Goal: Transaction & Acquisition: Obtain resource

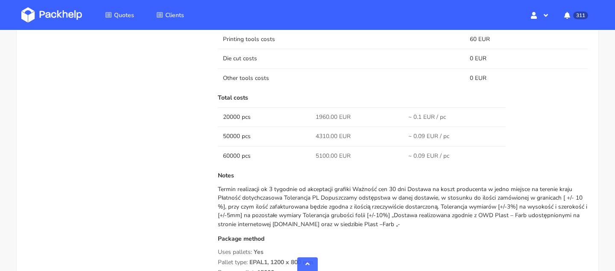
scroll to position [430, 0]
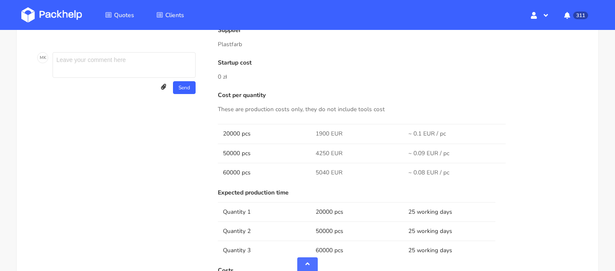
click at [120, 25] on li "Quotes" at bounding box center [120, 15] width 50 height 25
click at [120, 15] on span "Quotes" at bounding box center [124, 15] width 20 height 8
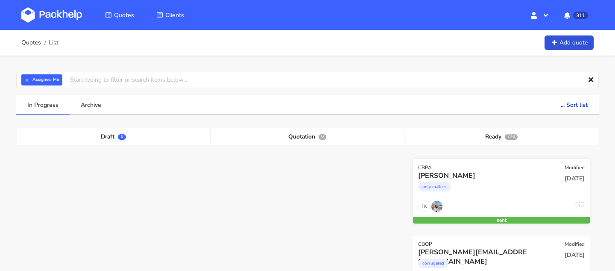
click at [478, 182] on div "poly mailers" at bounding box center [474, 188] width 113 height 17
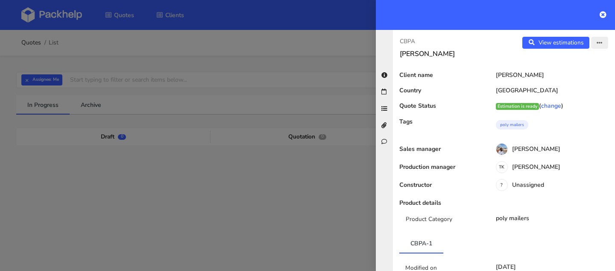
click at [599, 42] on icon "button" at bounding box center [599, 43] width 6 height 6
click at [554, 76] on link "Edit quote" at bounding box center [571, 76] width 75 height 14
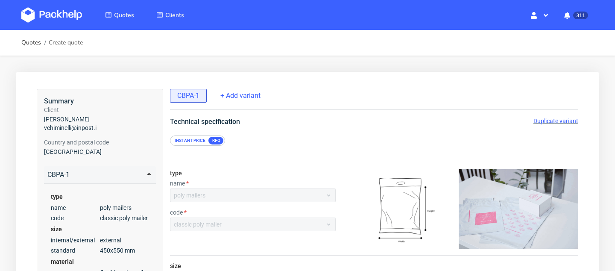
click at [561, 120] on span "Duplicate variant" at bounding box center [555, 120] width 45 height 7
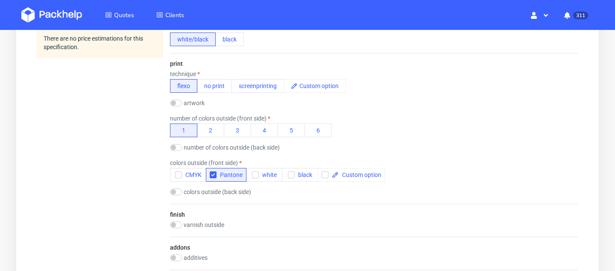
scroll to position [791, 0]
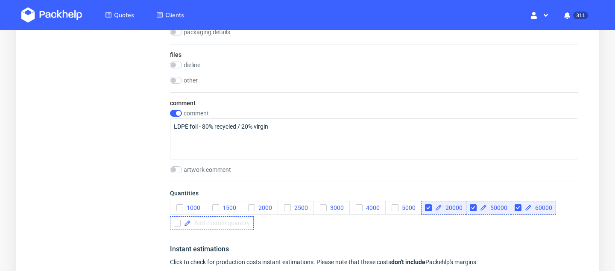
click at [242, 221] on span at bounding box center [220, 223] width 59 height 6
click at [283, 220] on div "1000 1500 2000 2500 3000 4000 5000 20000 50000 60000 100000" at bounding box center [374, 215] width 408 height 29
checkbox input "true"
click at [254, 221] on span at bounding box center [268, 223] width 59 height 6
click at [319, 228] on div "1000 1500 2000 2500 3000 4000 5000 20000 50000 60000 100000 200000" at bounding box center [374, 215] width 408 height 29
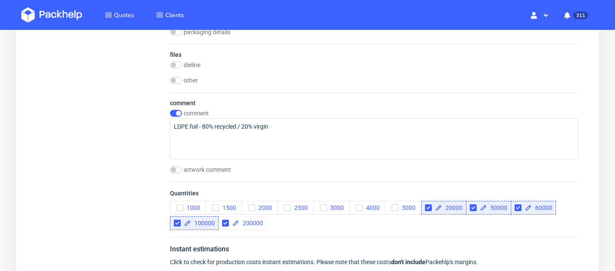
checkbox input "true"
click at [291, 224] on span at bounding box center [316, 223] width 59 height 6
checkbox input "true"
click at [377, 217] on div "1000 1500 2000 2500 3000 4000 5000 20000 50000 60000 100000 200000 300000" at bounding box center [374, 215] width 408 height 29
click at [363, 228] on div at bounding box center [357, 223] width 84 height 14
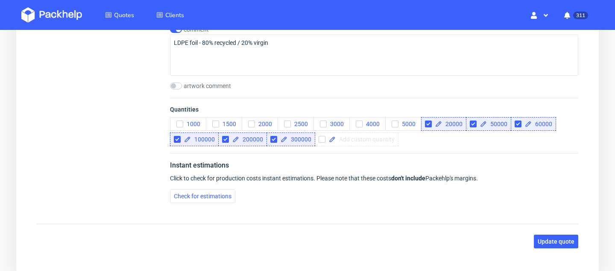
scroll to position [921, 0]
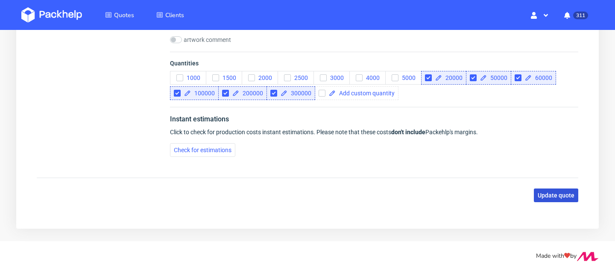
click at [550, 197] on span "Update quote" at bounding box center [556, 195] width 37 height 6
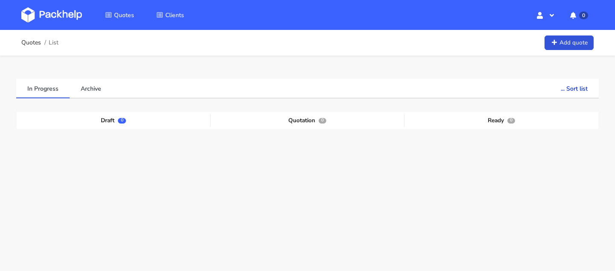
scroll to position [40, 0]
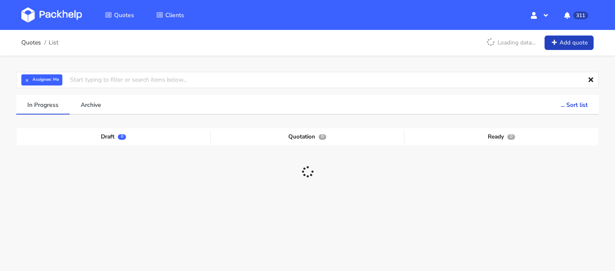
click at [555, 45] on icon at bounding box center [553, 43] width 7 height 6
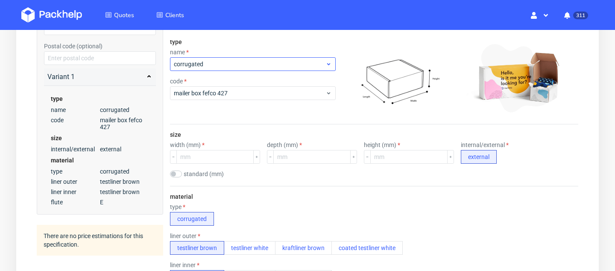
scroll to position [90, 0]
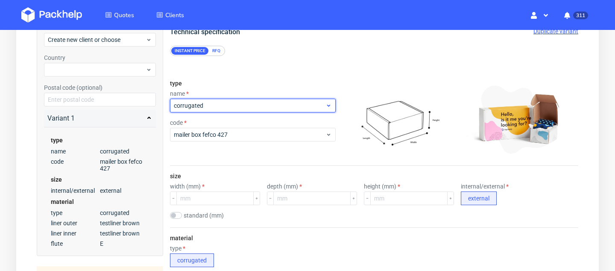
click at [210, 108] on span "corrugated" at bounding box center [250, 105] width 152 height 9
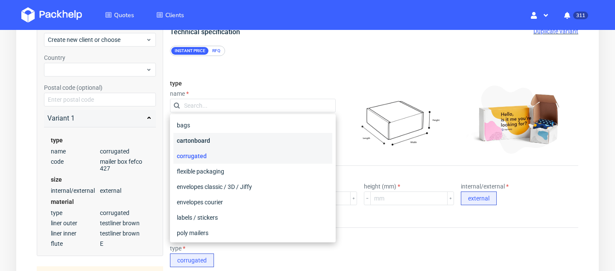
click at [213, 143] on div "cartonboard" at bounding box center [252, 140] width 159 height 15
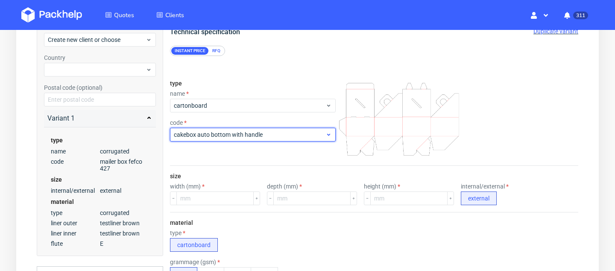
click at [221, 140] on div "cakebox auto bottom with handle" at bounding box center [253, 135] width 166 height 14
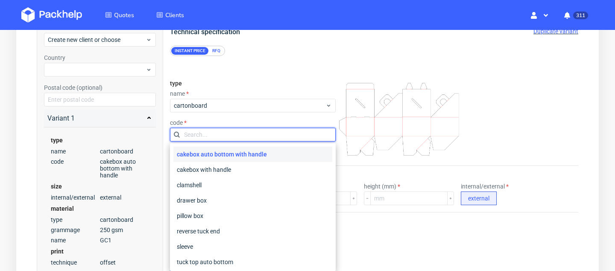
scroll to position [32, 0]
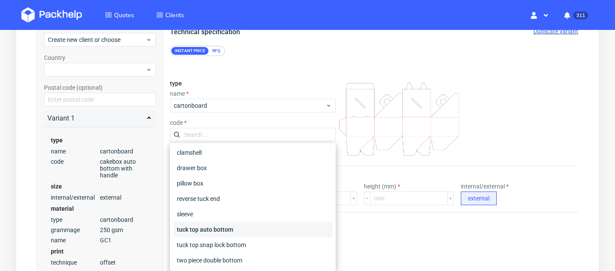
click at [226, 227] on div "tuck top auto bottom" at bounding box center [252, 229] width 159 height 15
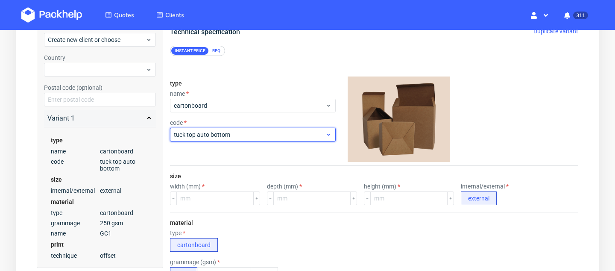
click at [252, 135] on span "tuck top auto bottom" at bounding box center [250, 134] width 152 height 9
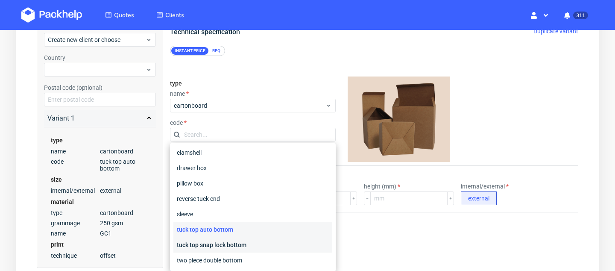
click at [243, 245] on div "tuck top snap lock bottom" at bounding box center [252, 244] width 159 height 15
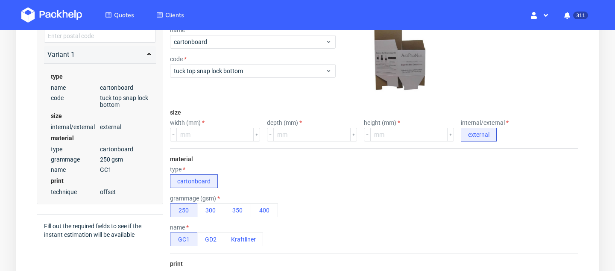
scroll to position [184, 0]
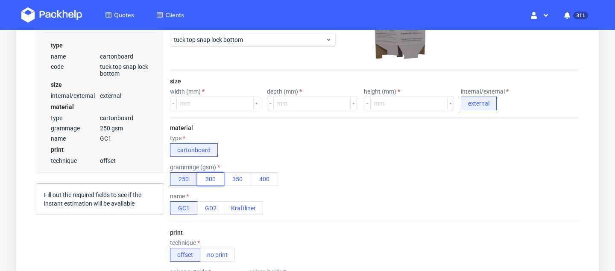
click at [211, 175] on button "300" at bounding box center [210, 179] width 27 height 14
click at [238, 214] on button "Kraftliner" at bounding box center [243, 208] width 39 height 14
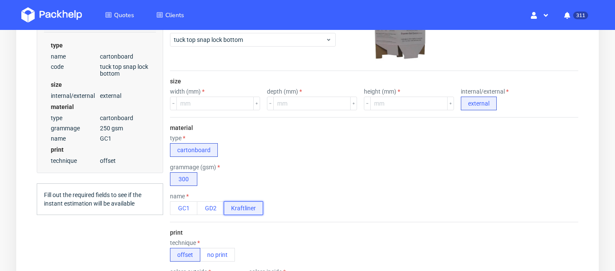
click at [237, 206] on button "Kraftliner" at bounding box center [243, 208] width 39 height 14
click at [213, 108] on input "number" at bounding box center [214, 103] width 77 height 14
type input "70"
click at [300, 108] on input "number" at bounding box center [311, 103] width 77 height 14
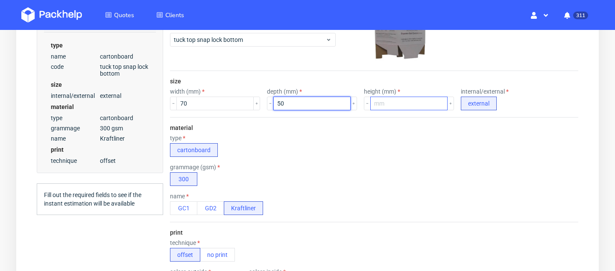
type input "50"
click at [383, 99] on input "number" at bounding box center [408, 103] width 77 height 14
type input "120"
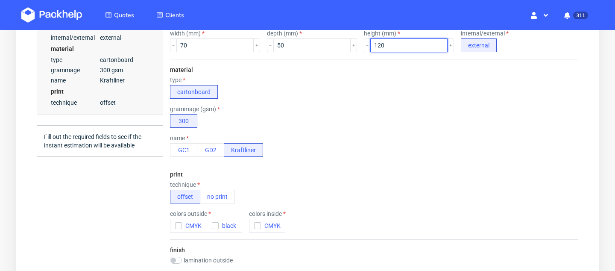
scroll to position [277, 0]
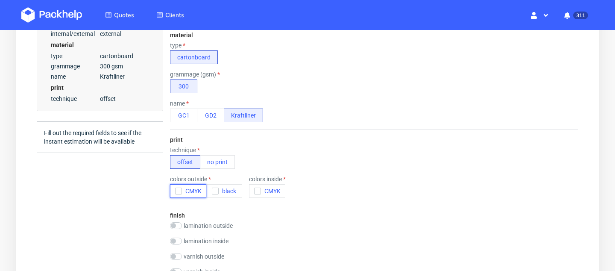
click at [187, 186] on button "CMYK" at bounding box center [188, 191] width 36 height 14
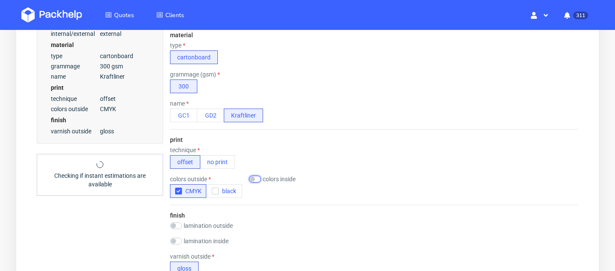
click at [250, 178] on input "checkbox" at bounding box center [255, 178] width 12 height 7
checkbox input "true"
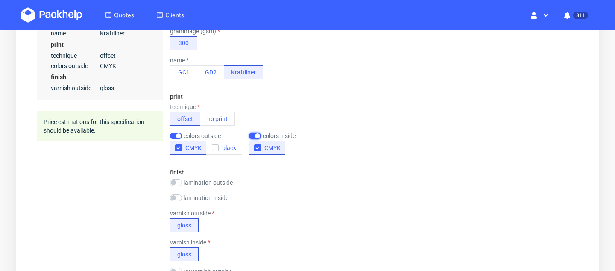
scroll to position [330, 0]
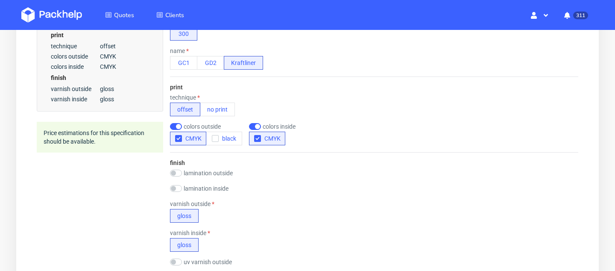
click at [214, 172] on label "lamination outside" at bounding box center [208, 173] width 49 height 7
checkbox input "true"
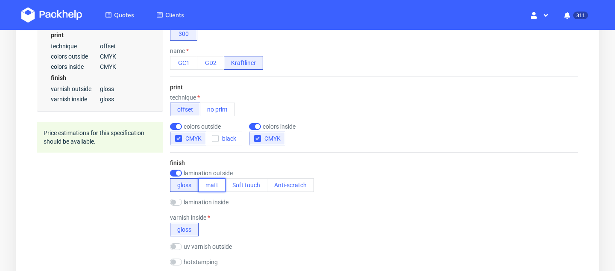
click at [219, 188] on button "matt" at bounding box center [211, 185] width 27 height 14
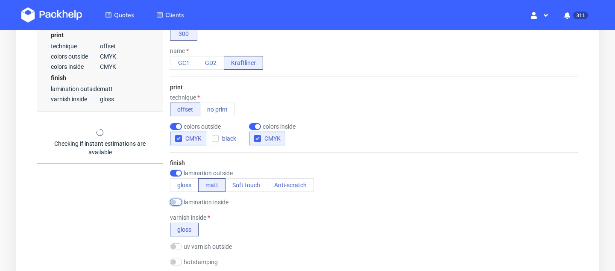
click at [178, 201] on input "checkbox" at bounding box center [176, 202] width 12 height 7
checkbox input "true"
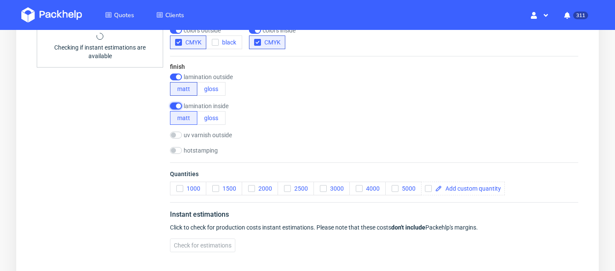
scroll to position [432, 0]
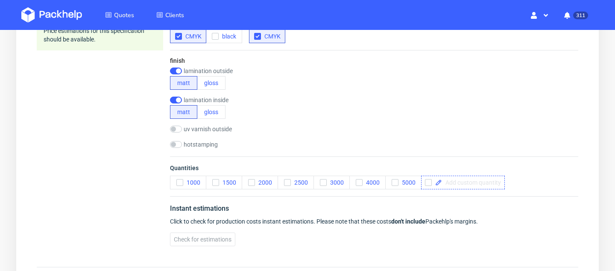
click at [466, 187] on div at bounding box center [463, 182] width 84 height 14
click at [273, 181] on button "2000" at bounding box center [260, 183] width 36 height 14
click at [412, 182] on span "5000" at bounding box center [406, 182] width 17 height 7
click at [456, 182] on span at bounding box center [471, 183] width 59 height 6
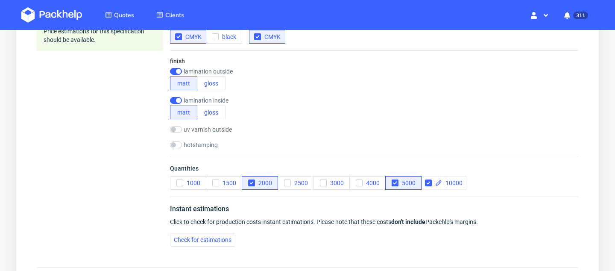
click at [520, 155] on div "finish lamination outside matt gloss lamination inside matt gloss uv varnish ou…" at bounding box center [374, 103] width 408 height 106
checkbox input "true"
click at [201, 241] on span "Check for estimations" at bounding box center [203, 240] width 58 height 6
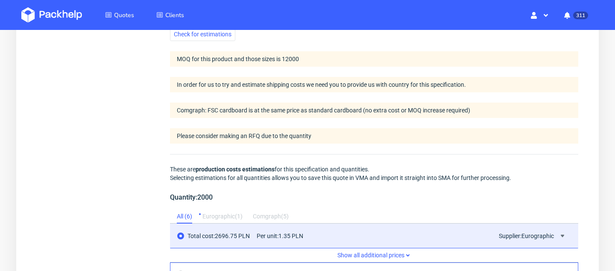
scroll to position [522, 0]
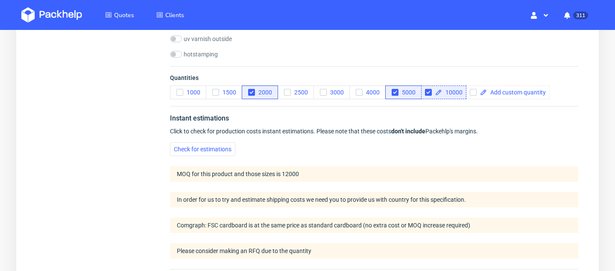
click at [289, 174] on span "MOQ for this product and those sizes is 12000" at bounding box center [238, 173] width 122 height 7
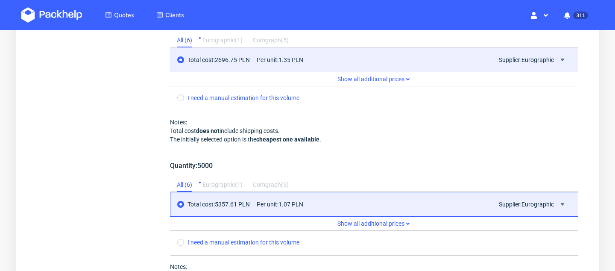
scroll to position [1105, 0]
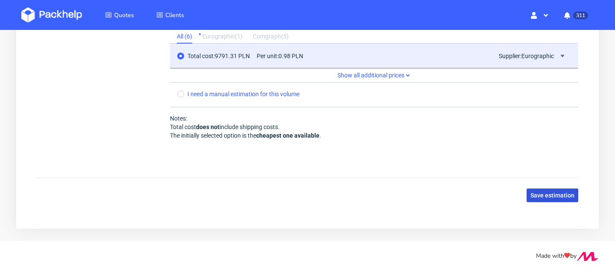
click at [545, 196] on span "Save estimation" at bounding box center [552, 195] width 44 height 6
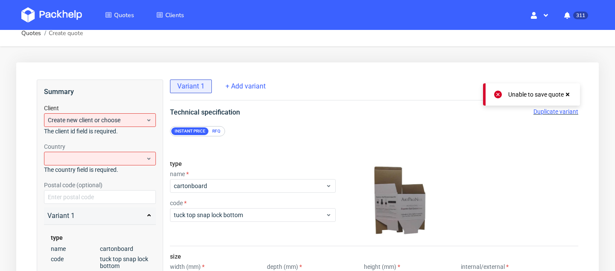
scroll to position [0, 0]
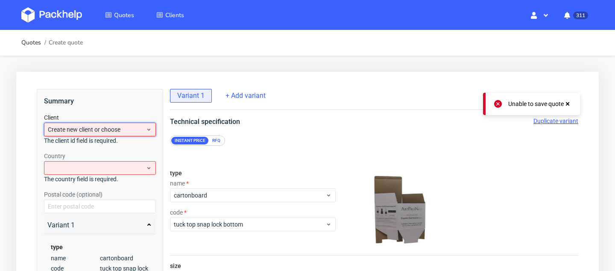
click at [144, 125] on span "Create new client or choose" at bounding box center [97, 129] width 98 height 9
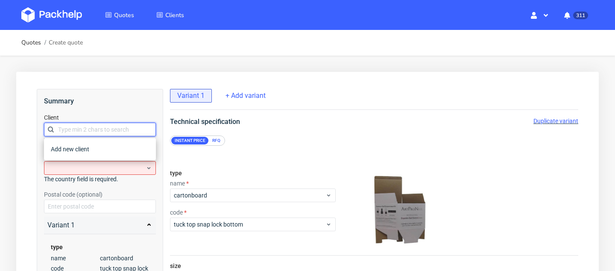
paste input "sklep@teasome.pl"
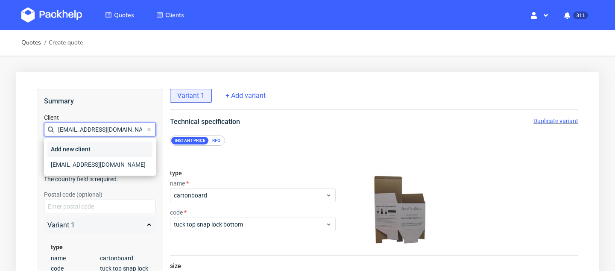
type input "sklep@teasome.pl"
click at [106, 149] on div "Add new client" at bounding box center [99, 148] width 105 height 15
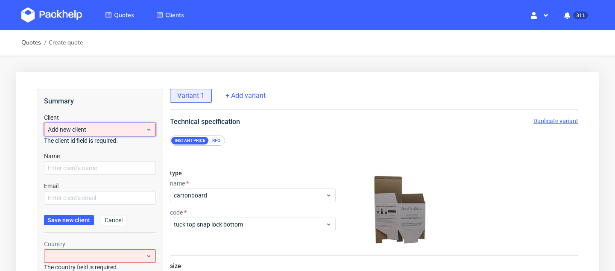
click at [108, 130] on span "Add new client" at bounding box center [97, 129] width 98 height 9
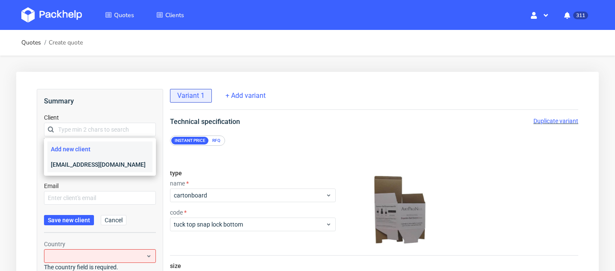
click at [105, 162] on div "sklep@teasome.pl" at bounding box center [99, 164] width 105 height 15
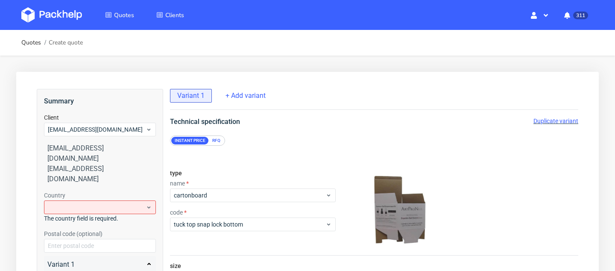
scroll to position [13, 0]
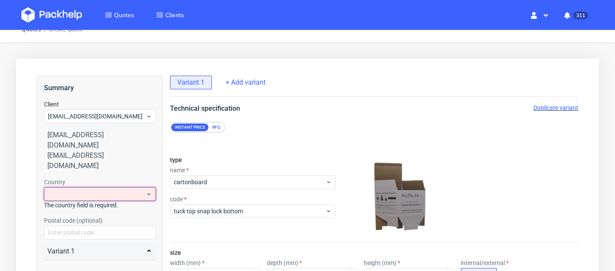
click at [109, 187] on div at bounding box center [100, 194] width 112 height 14
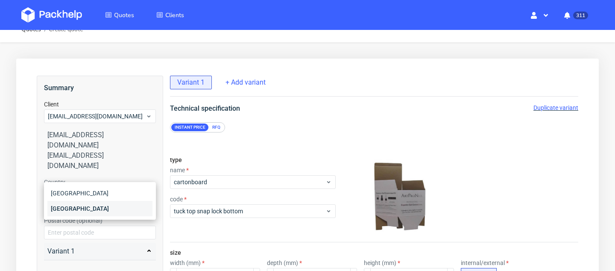
type input "pol"
click at [103, 206] on div "Poland" at bounding box center [99, 208] width 105 height 15
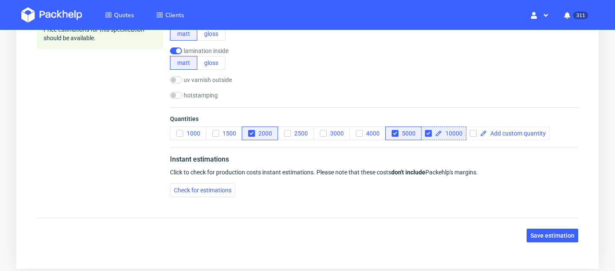
scroll to position [453, 0]
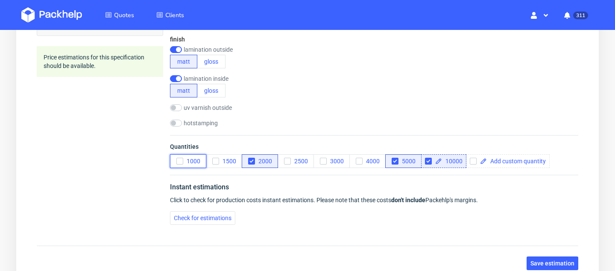
click at [194, 164] on button "1000" at bounding box center [188, 161] width 36 height 14
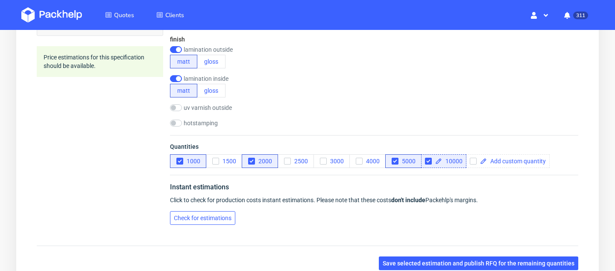
click at [219, 216] on span "Check for estimations" at bounding box center [203, 218] width 58 height 6
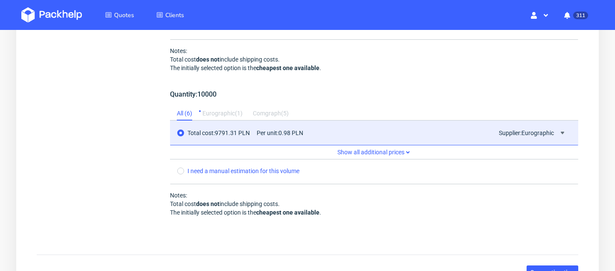
scroll to position [1224, 0]
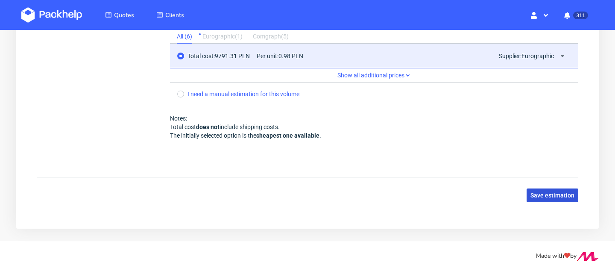
click at [565, 194] on span "Save estimation" at bounding box center [552, 195] width 44 height 6
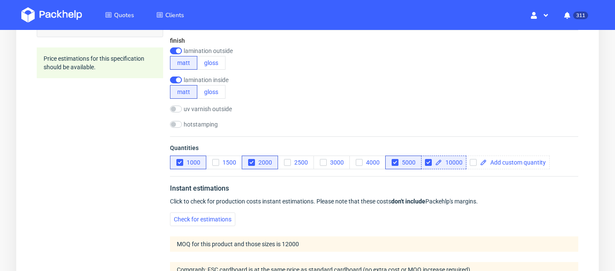
scroll to position [369, 0]
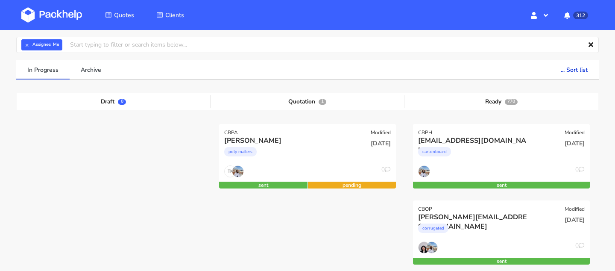
scroll to position [67, 0]
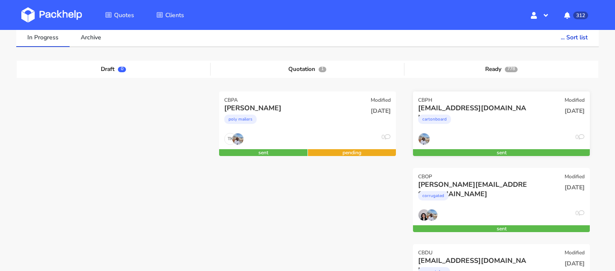
click at [450, 123] on div "cartonboard" at bounding box center [474, 121] width 113 height 17
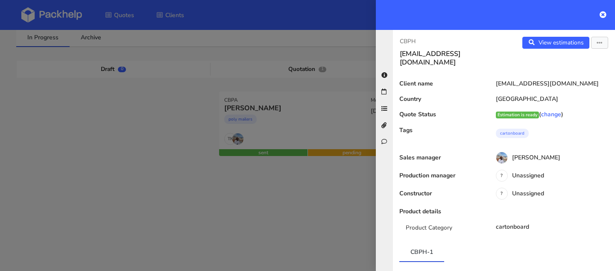
click at [406, 38] on p "CBPH" at bounding box center [448, 41] width 97 height 9
copy div "CBPH"
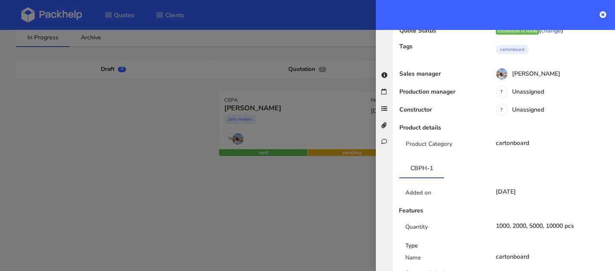
scroll to position [0, 0]
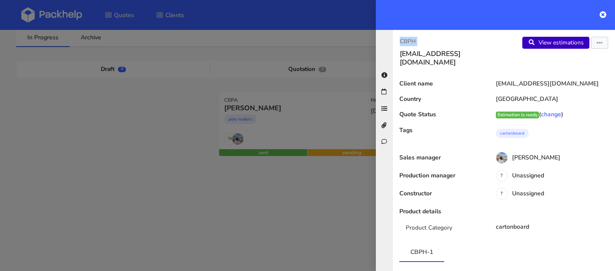
click at [558, 39] on link "View estimations" at bounding box center [555, 43] width 67 height 12
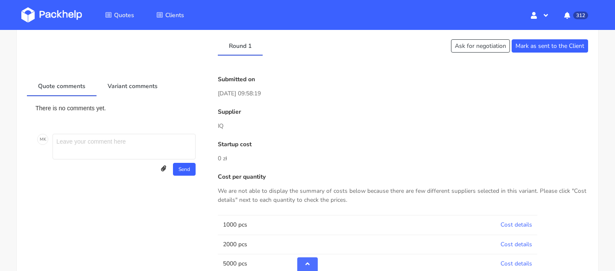
scroll to position [416, 0]
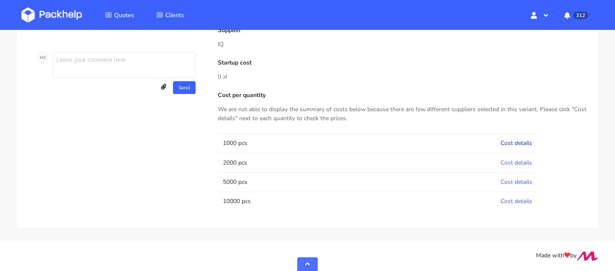
click at [514, 142] on link "Cost details" at bounding box center [516, 143] width 32 height 8
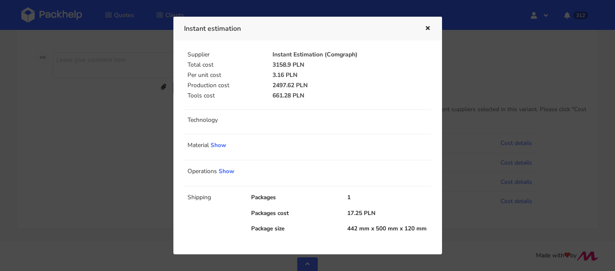
click at [427, 28] on icon "button" at bounding box center [427, 29] width 7 height 6
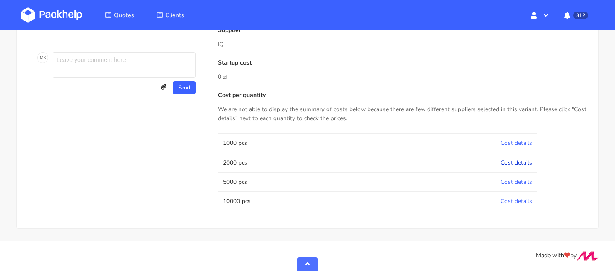
click at [511, 161] on link "Cost details" at bounding box center [516, 162] width 32 height 8
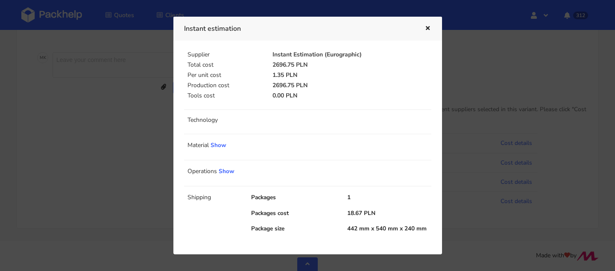
click at [427, 26] on icon "button" at bounding box center [427, 29] width 7 height 6
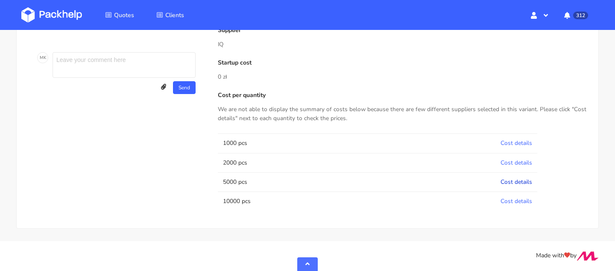
click at [522, 181] on link "Cost details" at bounding box center [516, 182] width 32 height 8
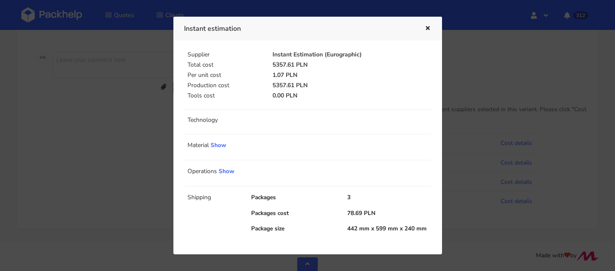
click at [428, 26] on icon "button" at bounding box center [427, 29] width 7 height 6
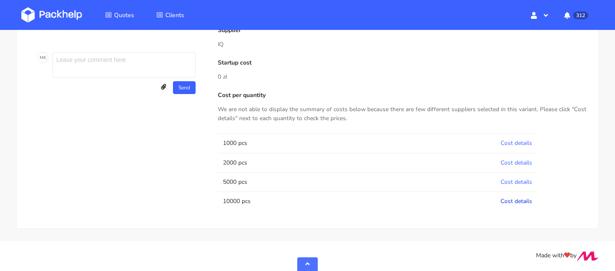
click at [515, 202] on link "Cost details" at bounding box center [516, 201] width 32 height 8
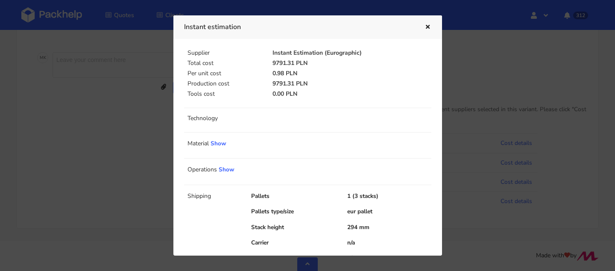
scroll to position [28, 0]
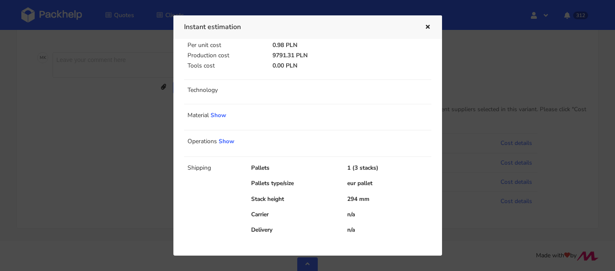
click at [427, 28] on icon "button" at bounding box center [427, 27] width 7 height 6
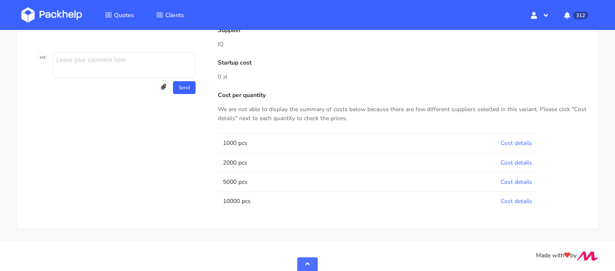
scroll to position [0, 0]
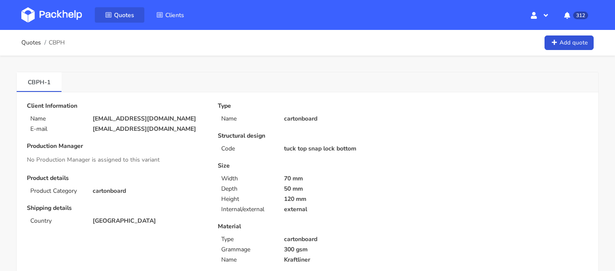
click at [121, 18] on span "Quotes" at bounding box center [124, 15] width 20 height 8
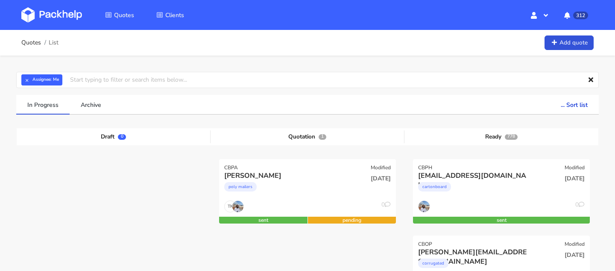
scroll to position [50, 0]
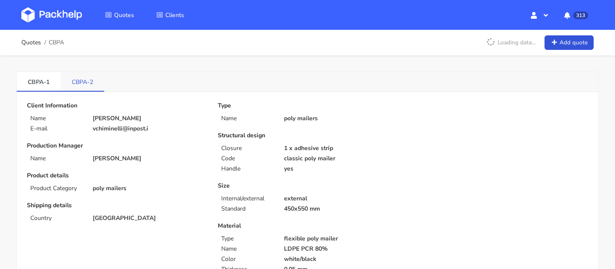
click at [84, 82] on link "CBPA-2" at bounding box center [83, 81] width 44 height 19
drag, startPoint x: 68, startPoint y: 85, endPoint x: 87, endPoint y: 85, distance: 19.2
click at [87, 85] on link "CBPA-2" at bounding box center [83, 81] width 44 height 19
copy link "CBPA"
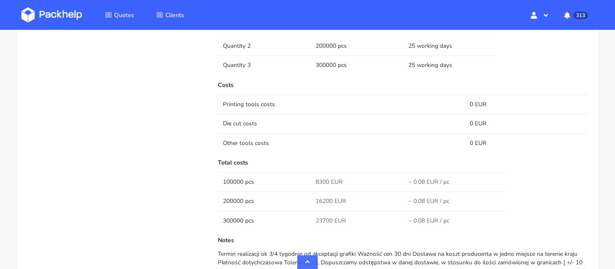
scroll to position [640, 0]
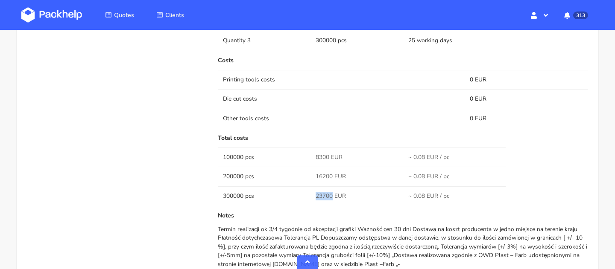
drag, startPoint x: 332, startPoint y: 196, endPoint x: 310, endPoint y: 196, distance: 21.3
click at [310, 196] on td "23700 EUR" at bounding box center [356, 196] width 93 height 19
copy span "23700"
drag, startPoint x: 329, startPoint y: 158, endPoint x: 304, endPoint y: 158, distance: 25.6
click at [304, 158] on tr "100000 pcs 8300 EUR ~ 0.08 EUR / pc" at bounding box center [403, 157] width 370 height 19
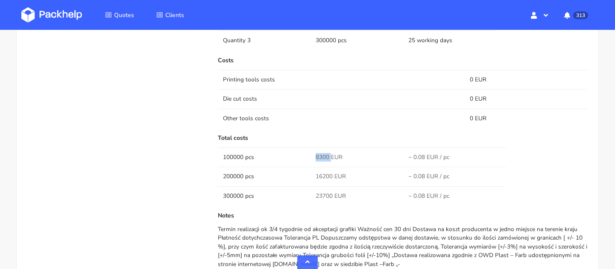
copy tr "8300"
click at [324, 175] on span "16200 EUR" at bounding box center [331, 176] width 30 height 9
click at [322, 179] on span "16200 EUR" at bounding box center [331, 176] width 30 height 9
click at [319, 155] on span "8300 EUR" at bounding box center [329, 157] width 27 height 9
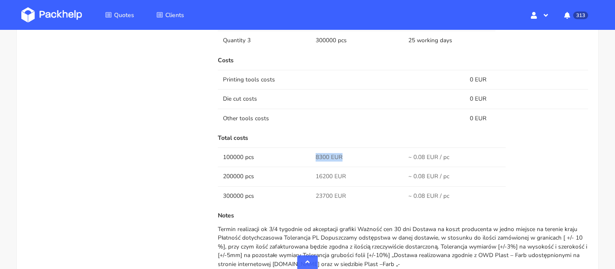
click at [319, 155] on span "8300 EUR" at bounding box center [329, 157] width 27 height 9
copy tr "8300 EUR"
click at [302, 123] on td "Other tools costs" at bounding box center [341, 118] width 247 height 19
drag, startPoint x: 329, startPoint y: 157, endPoint x: 313, endPoint y: 157, distance: 15.4
click at [313, 157] on td "8300 EUR" at bounding box center [356, 157] width 93 height 19
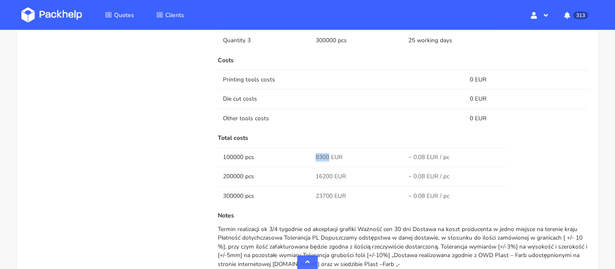
copy span "8300"
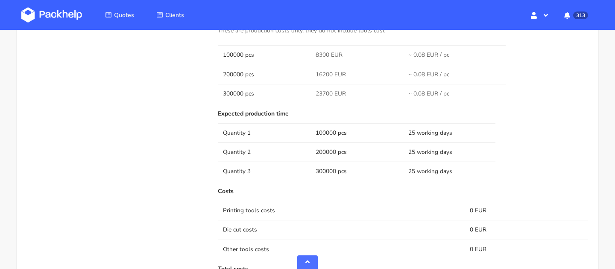
scroll to position [480, 0]
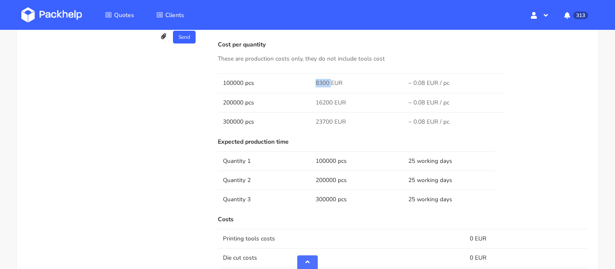
drag, startPoint x: 329, startPoint y: 82, endPoint x: 315, endPoint y: 82, distance: 14.5
click at [315, 82] on td "8300 EUR" at bounding box center [356, 82] width 93 height 19
copy span "8300"
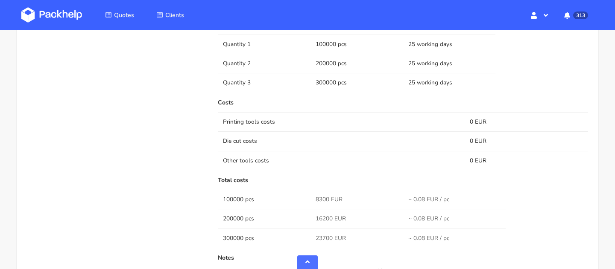
scroll to position [519, 0]
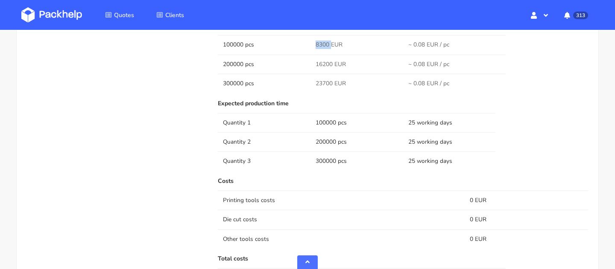
copy span "8300"
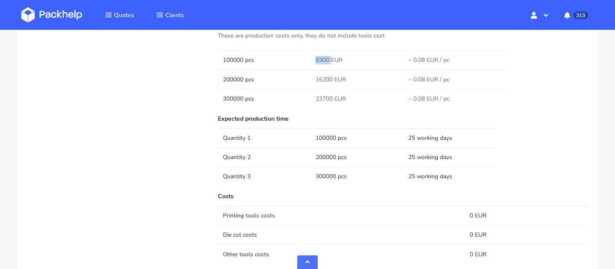
scroll to position [441, 0]
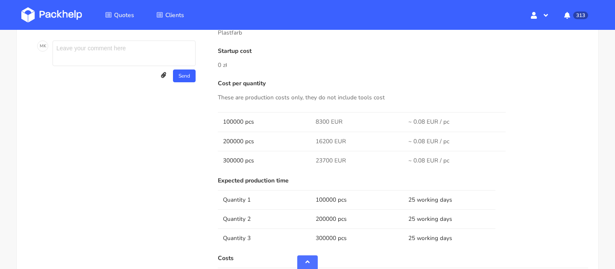
drag, startPoint x: 425, startPoint y: 121, endPoint x: 413, endPoint y: 121, distance: 12.0
click at [413, 121] on span "~ 0.08 EUR / pc" at bounding box center [428, 122] width 41 height 9
copy span "0.08"
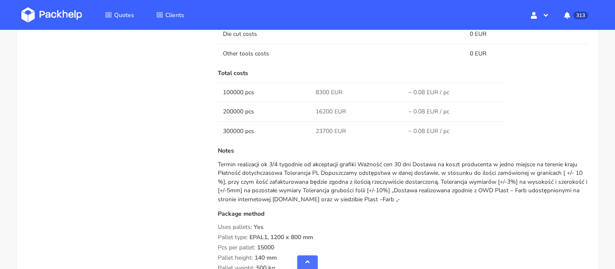
scroll to position [627, 0]
